Goal: Transaction & Acquisition: Purchase product/service

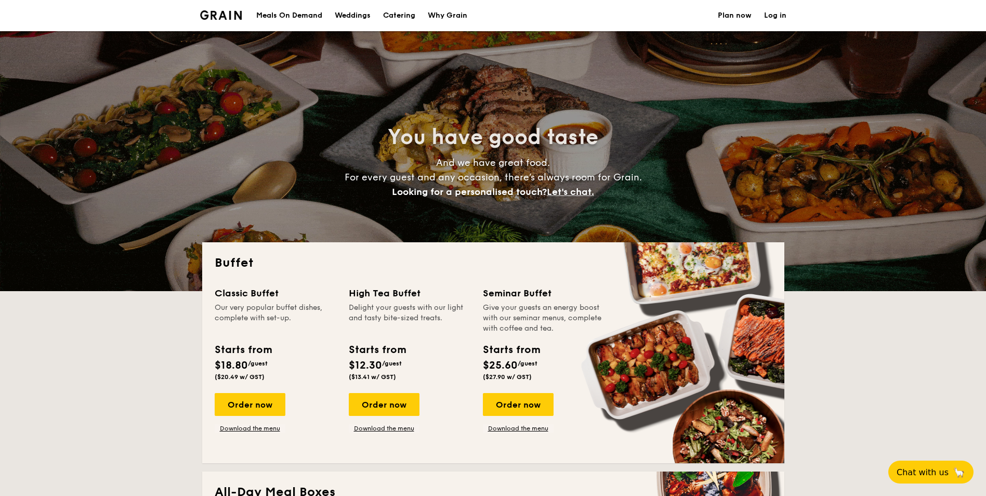
select select
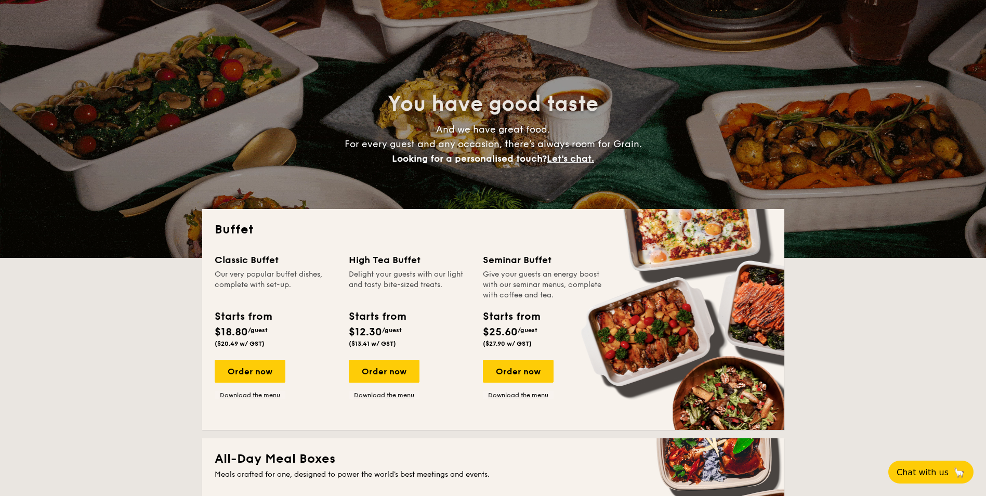
scroll to position [104, 0]
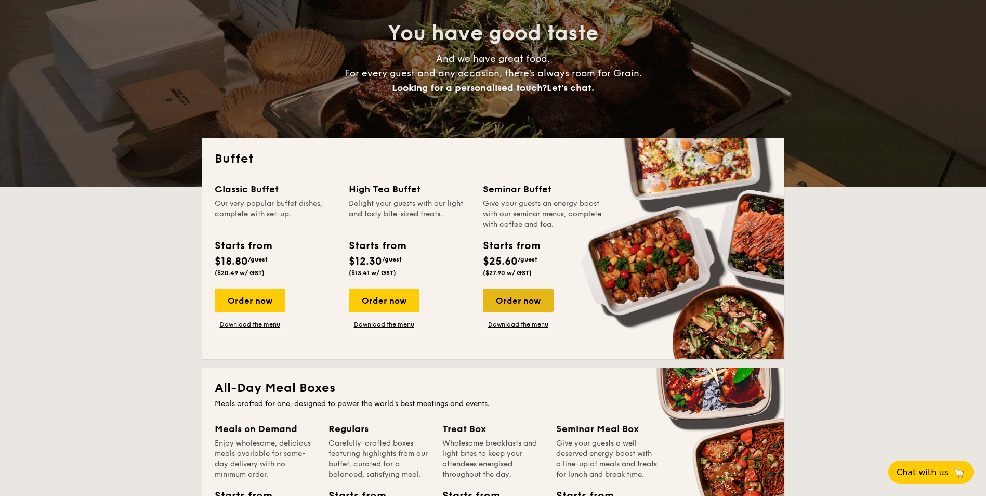
click at [529, 304] on div "Order now" at bounding box center [518, 300] width 71 height 23
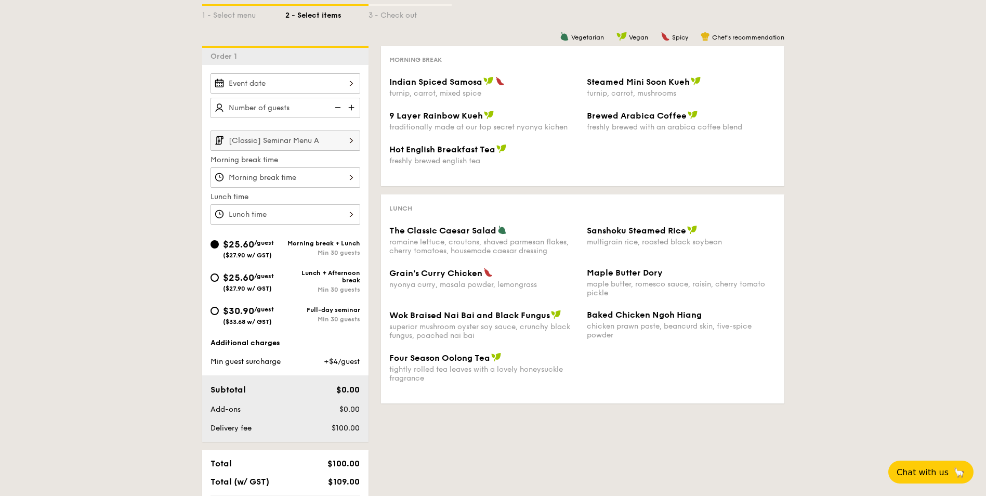
scroll to position [104, 0]
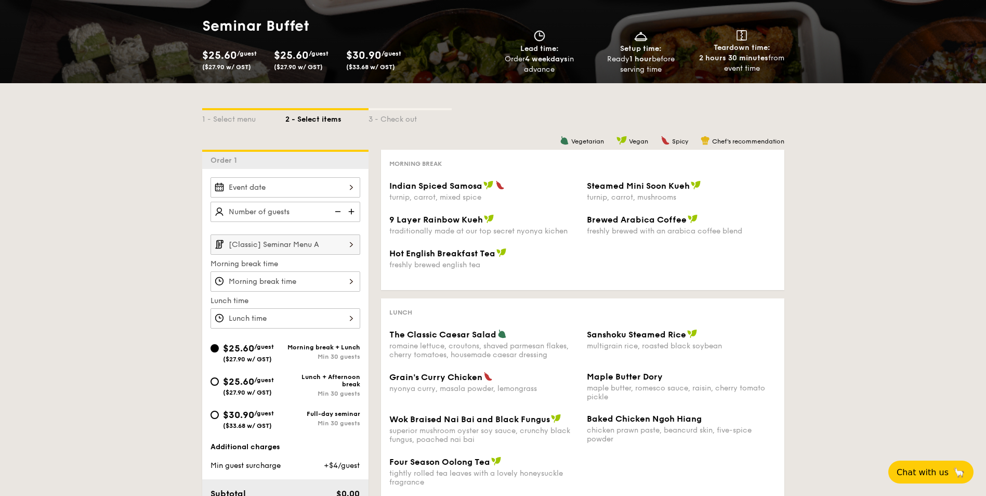
select select
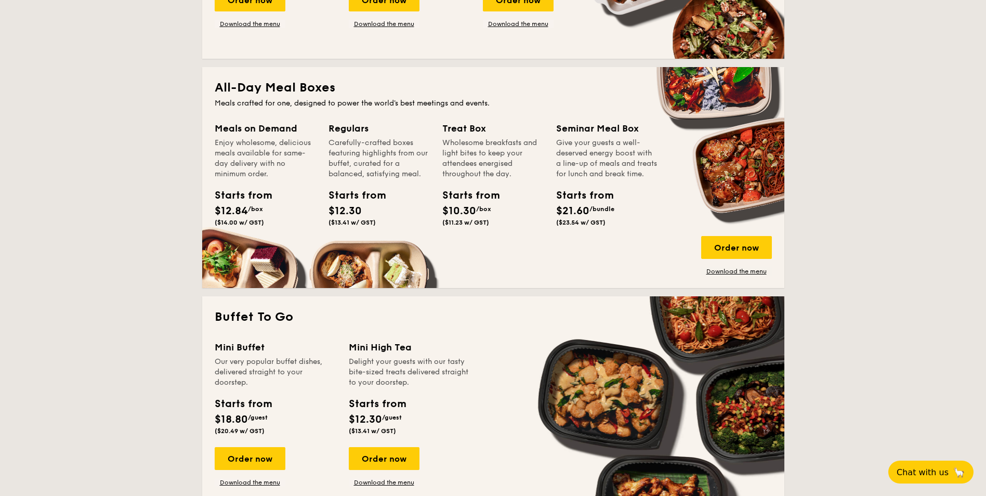
scroll to position [416, 0]
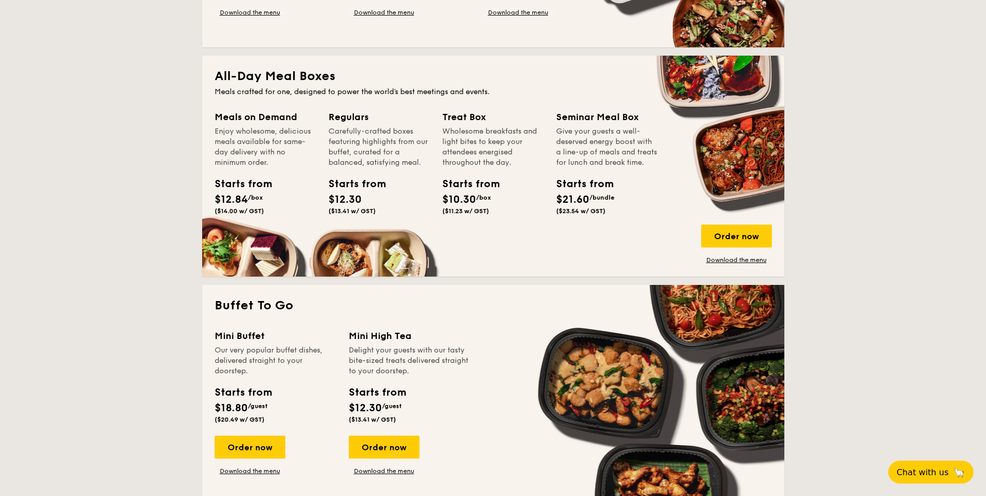
click at [721, 221] on div "Meals on Demand Enjoy wholesome, delicious meals available for same-day deliver…" at bounding box center [493, 187] width 557 height 154
click at [720, 226] on div "Order now" at bounding box center [736, 235] width 71 height 23
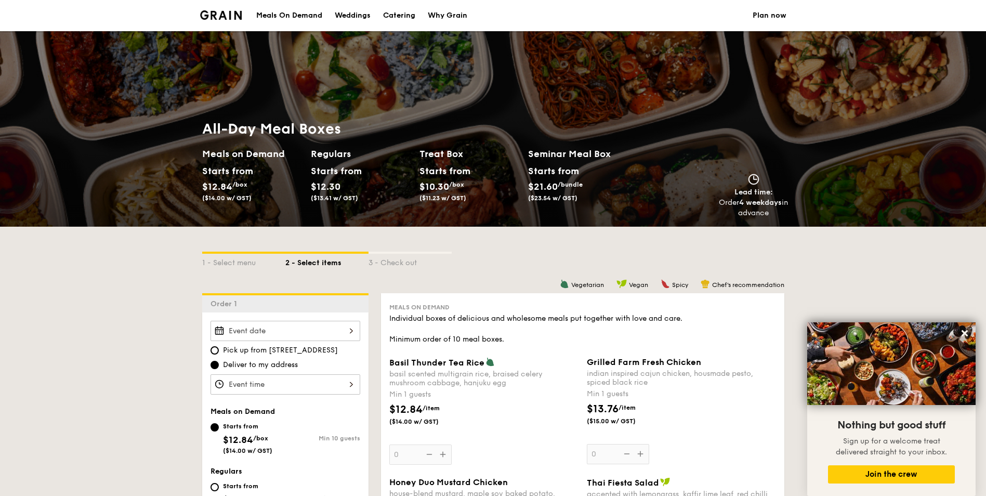
click at [291, 18] on div "Meals On Demand" at bounding box center [289, 15] width 66 height 31
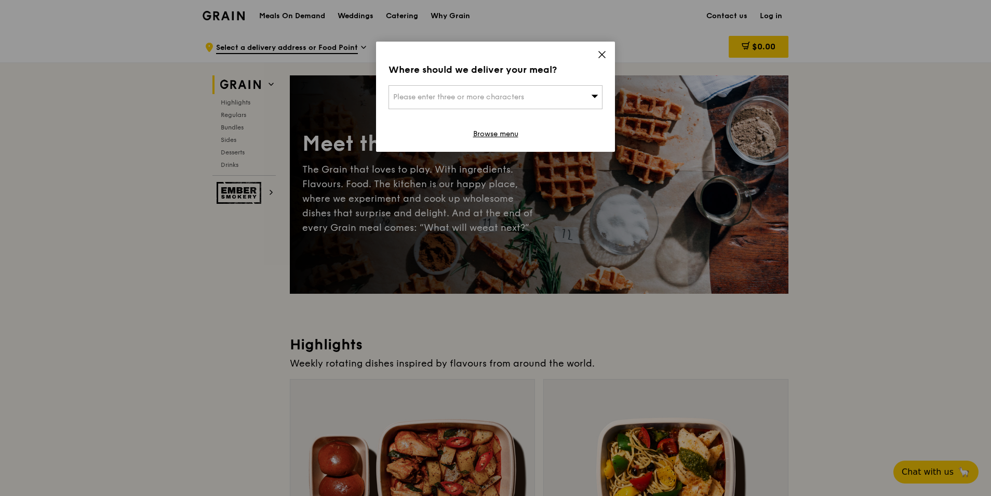
click at [605, 55] on icon at bounding box center [601, 54] width 9 height 9
